Goal: Check status: Check status

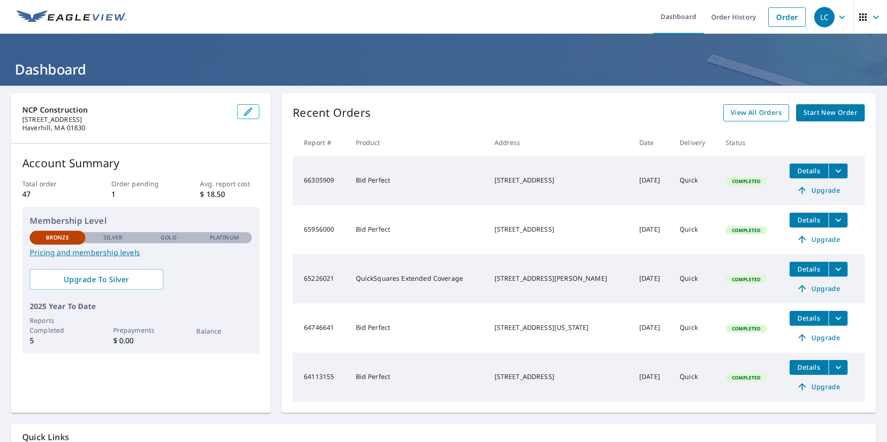
click at [739, 113] on span "View All Orders" at bounding box center [755, 113] width 51 height 12
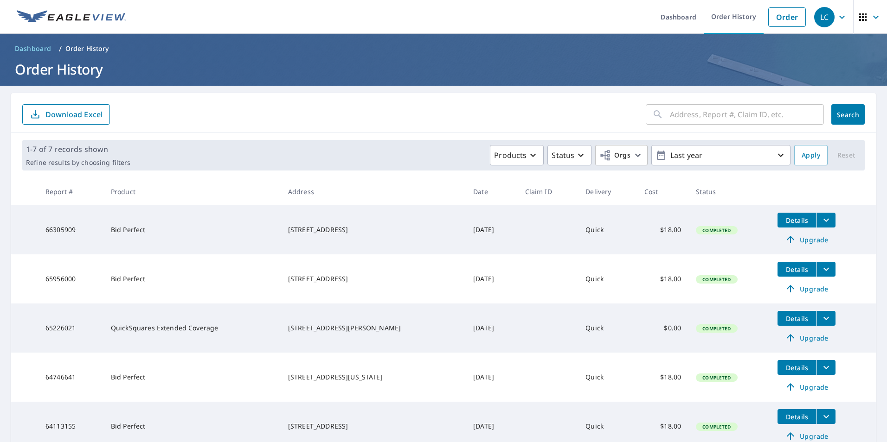
click at [683, 120] on input "text" at bounding box center [747, 115] width 154 height 26
type input "[STREET_ADDRESS]"
click at [831, 117] on button "Search" at bounding box center [847, 114] width 33 height 20
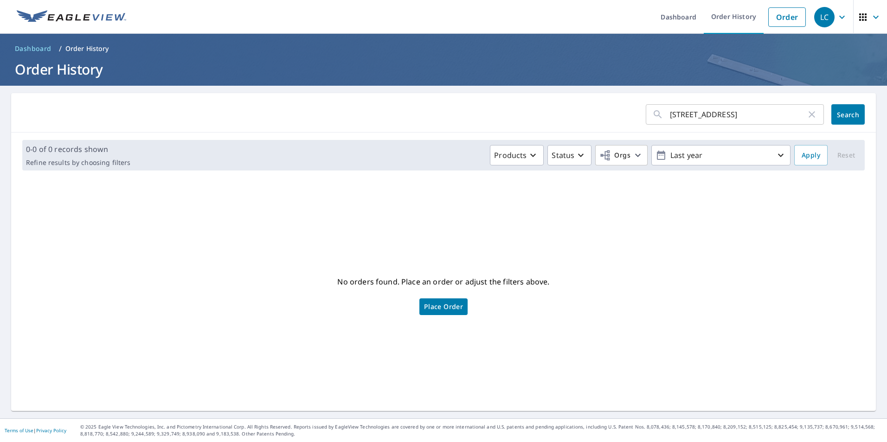
click at [836, 23] on span "LC" at bounding box center [831, 17] width 35 height 22
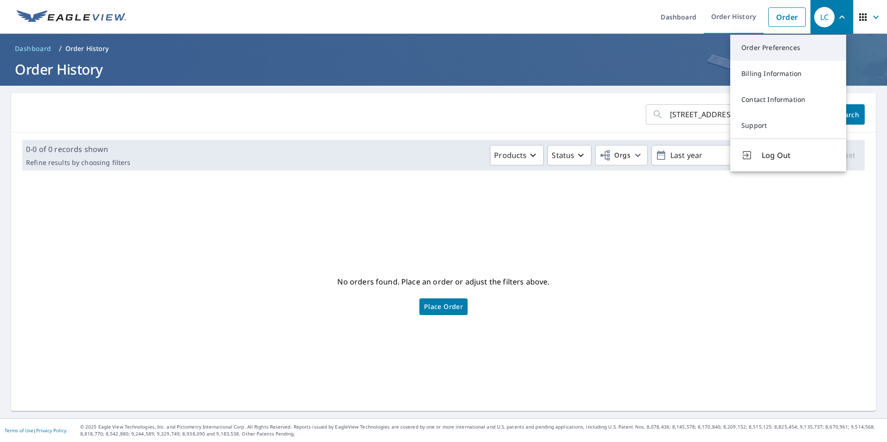
click at [795, 47] on link "Order Preferences" at bounding box center [788, 48] width 116 height 26
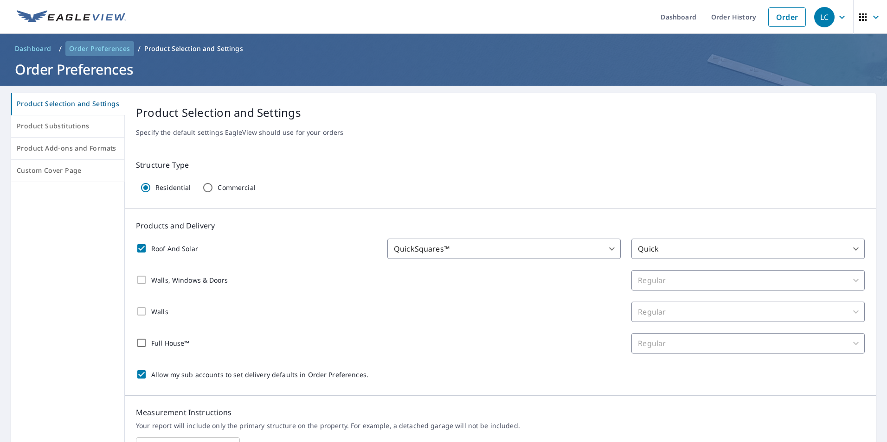
click at [104, 46] on span "Order Preferences" at bounding box center [99, 48] width 61 height 9
click at [102, 53] on span "Order Preferences" at bounding box center [99, 48] width 61 height 9
click at [41, 48] on span "Dashboard" at bounding box center [33, 48] width 37 height 9
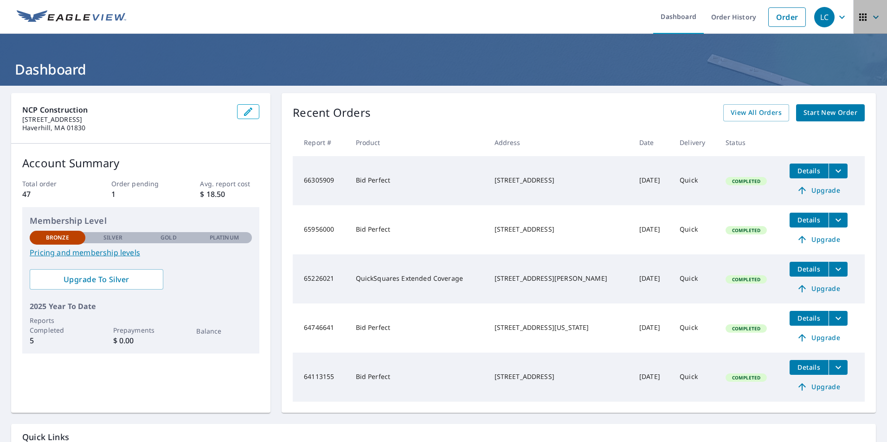
click at [859, 17] on icon "button" at bounding box center [862, 16] width 7 height 7
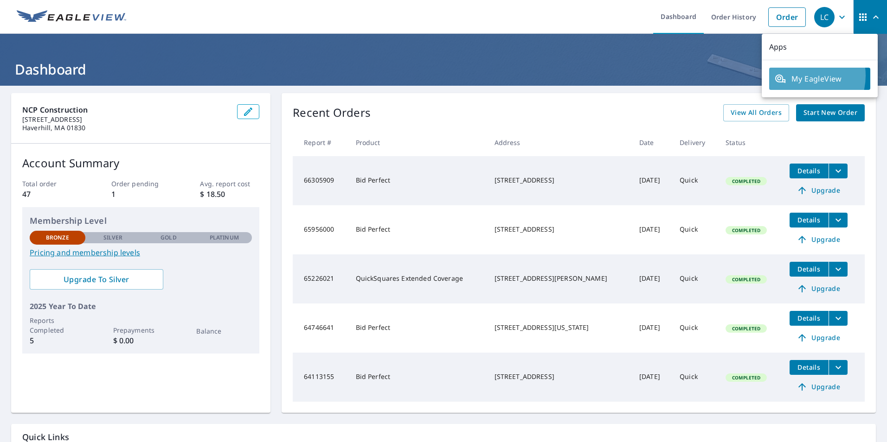
click at [799, 76] on span "My EagleView" at bounding box center [819, 78] width 90 height 11
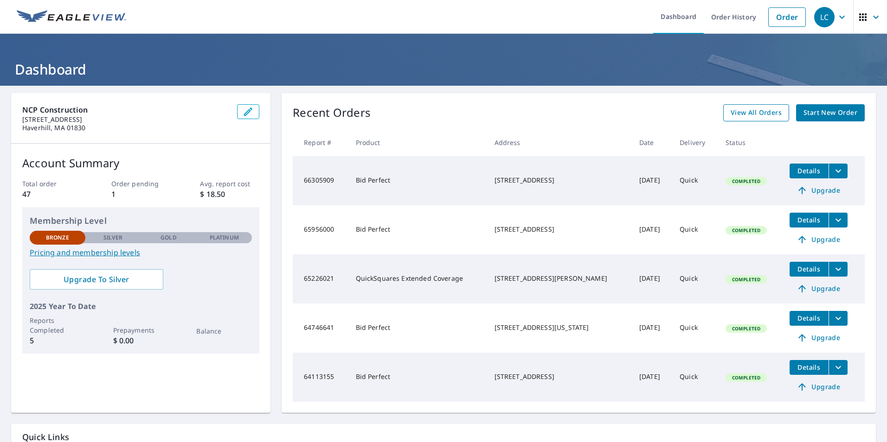
click at [761, 110] on span "View All Orders" at bounding box center [755, 113] width 51 height 12
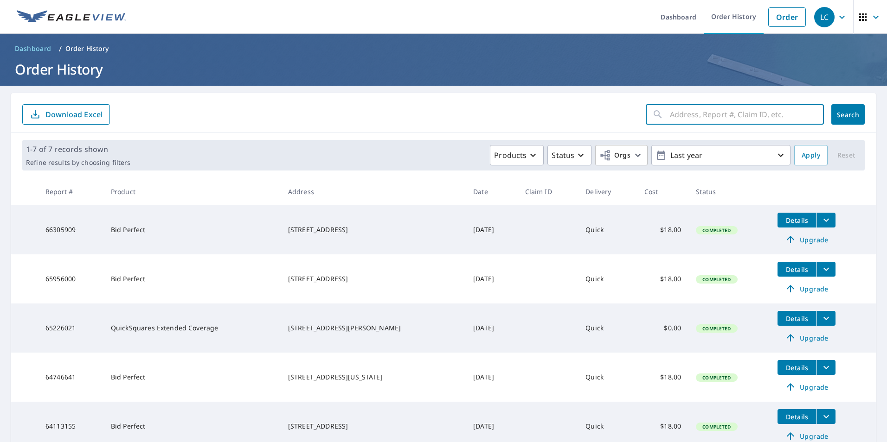
click at [690, 117] on input "text" at bounding box center [747, 115] width 154 height 26
type input "2"
type input "29 Little Pond Road Merrimac MA"
click button "Search" at bounding box center [847, 114] width 33 height 20
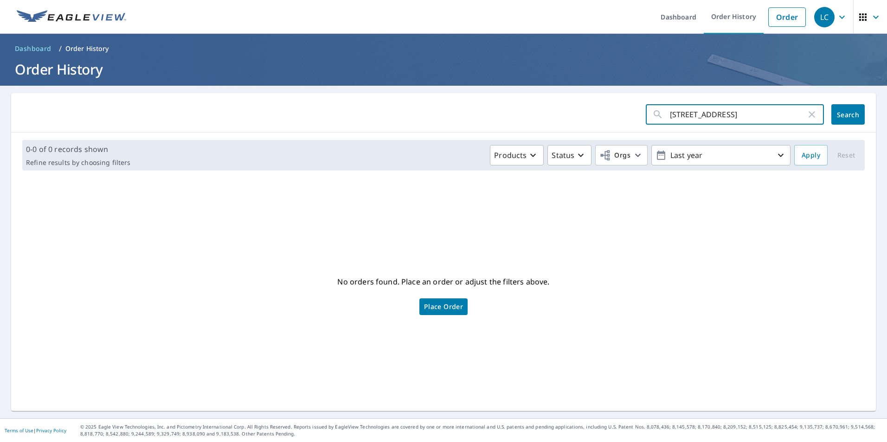
click at [787, 115] on input "29 Little Pond Road Merrimac MA" at bounding box center [738, 115] width 136 height 26
click at [487, 240] on div "No orders found. Place an order or adjust the filters above. Place Order" at bounding box center [443, 294] width 849 height 218
click at [456, 236] on div "No orders found. Place an order or adjust the filters above. Place Order" at bounding box center [443, 294] width 849 height 218
click at [420, 289] on p "No orders found. Place an order or adjust the filters above." at bounding box center [443, 281] width 212 height 15
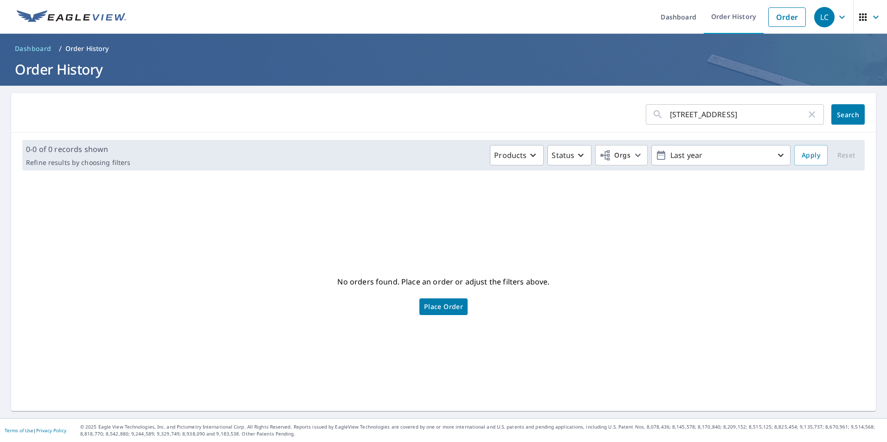
click at [440, 281] on p "No orders found. Place an order or adjust the filters above." at bounding box center [443, 281] width 212 height 15
click at [487, 282] on p "No orders found. Place an order or adjust the filters above." at bounding box center [443, 281] width 212 height 15
click at [543, 282] on p "No orders found. Place an order or adjust the filters above." at bounding box center [443, 281] width 212 height 15
click at [545, 282] on div "No orders found. Place an order or adjust the filters above. Place Order" at bounding box center [443, 294] width 849 height 218
